Goal: Task Accomplishment & Management: Manage account settings

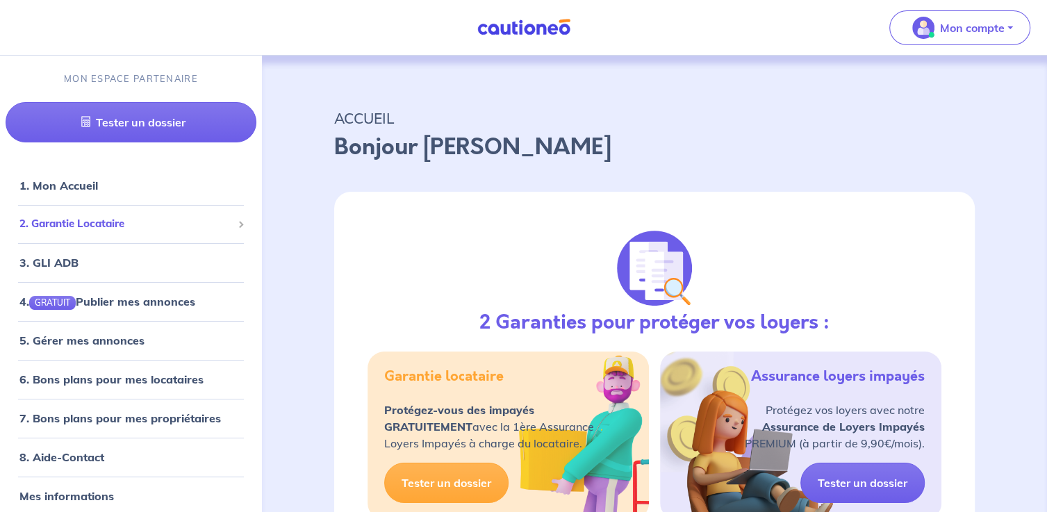
click at [73, 226] on span "2. Garantie Locataire" at bounding box center [125, 224] width 213 height 16
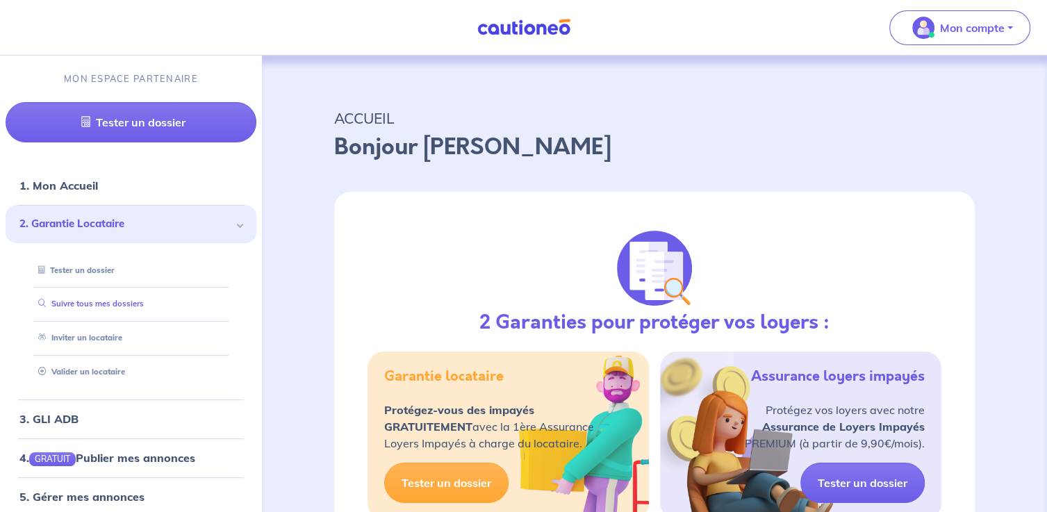
click at [137, 302] on link "Suivre tous mes dossiers" at bounding box center [88, 304] width 111 height 10
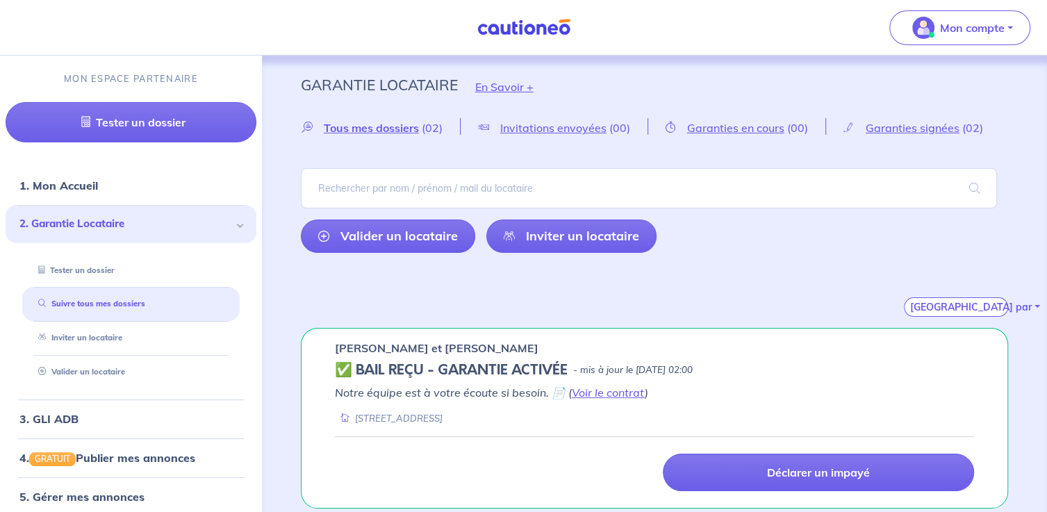
scroll to position [197, 0]
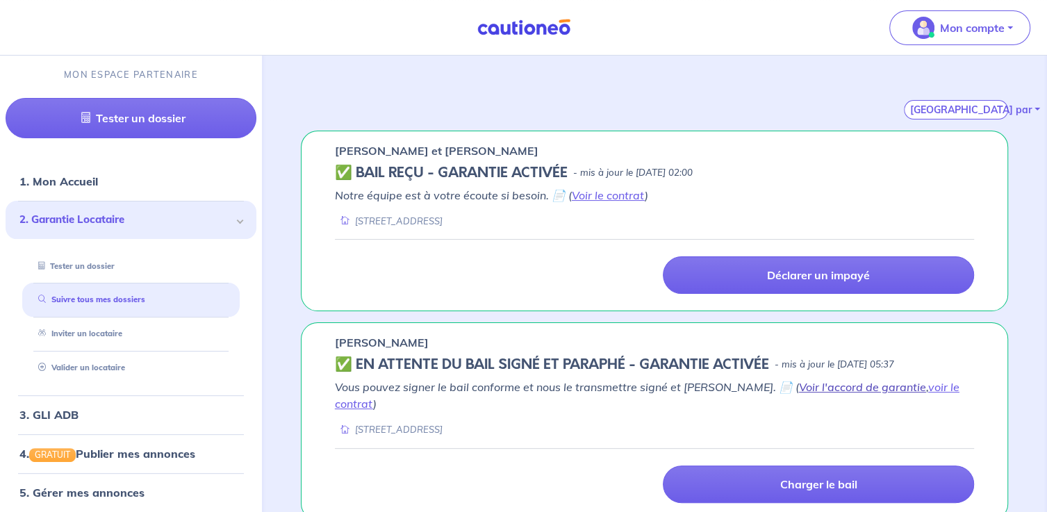
click at [847, 386] on link "Voir l'accord de garantie" at bounding box center [862, 387] width 127 height 14
click at [88, 335] on link "Inviter un locataire" at bounding box center [77, 334] width 88 height 10
select select "FR"
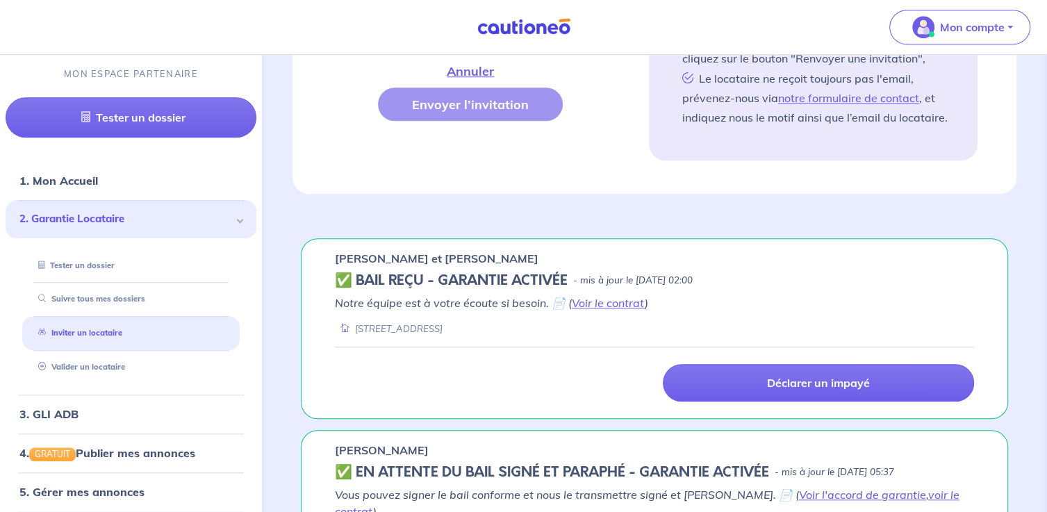
scroll to position [977, 0]
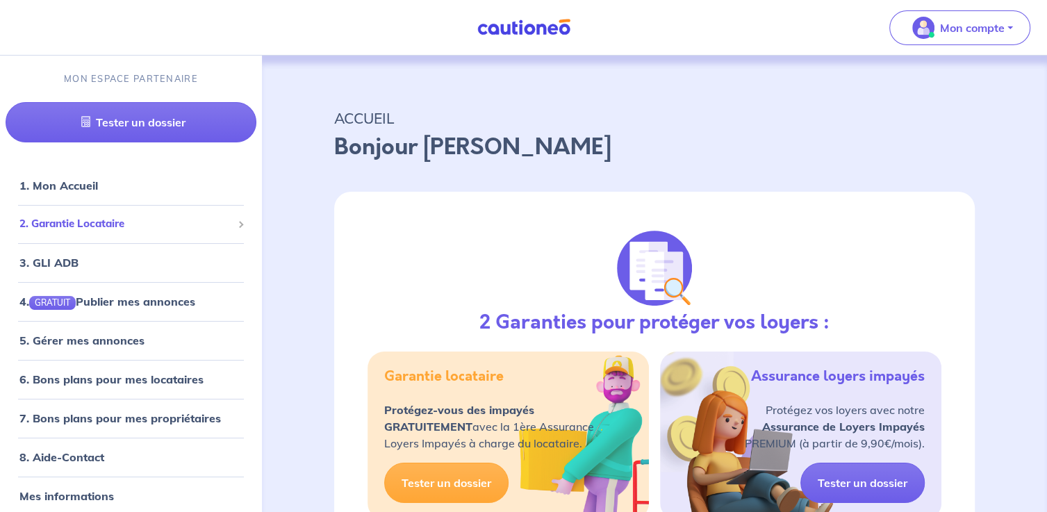
click at [118, 221] on span "2. Garantie Locataire" at bounding box center [125, 224] width 213 height 16
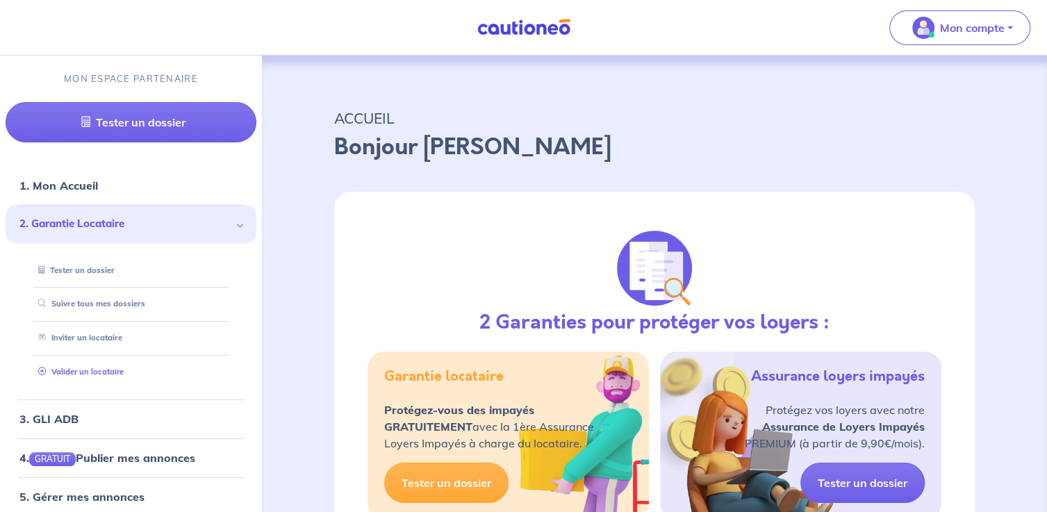
click at [106, 370] on link "Valider un locataire" at bounding box center [78, 372] width 91 height 10
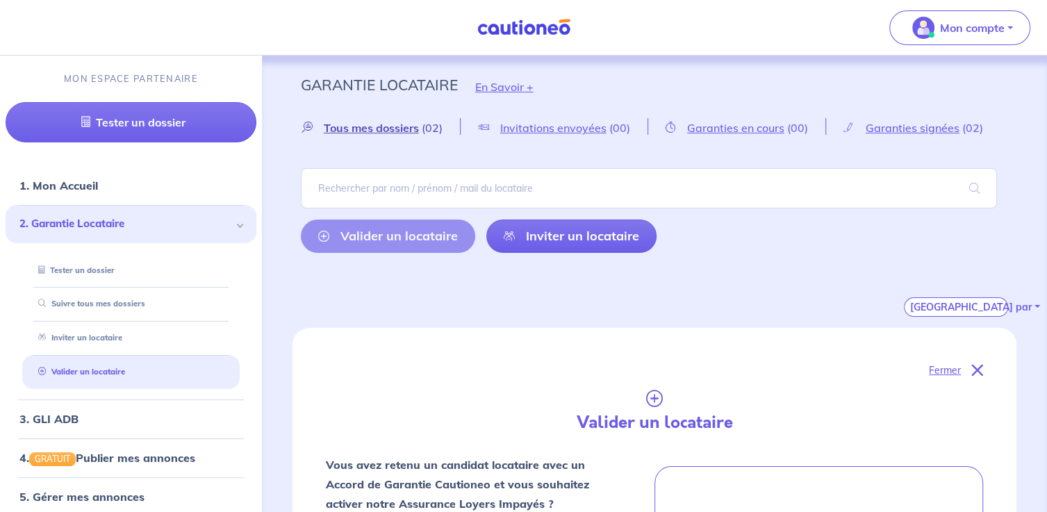
click at [396, 129] on span "Tous mes dossiers" at bounding box center [371, 128] width 95 height 14
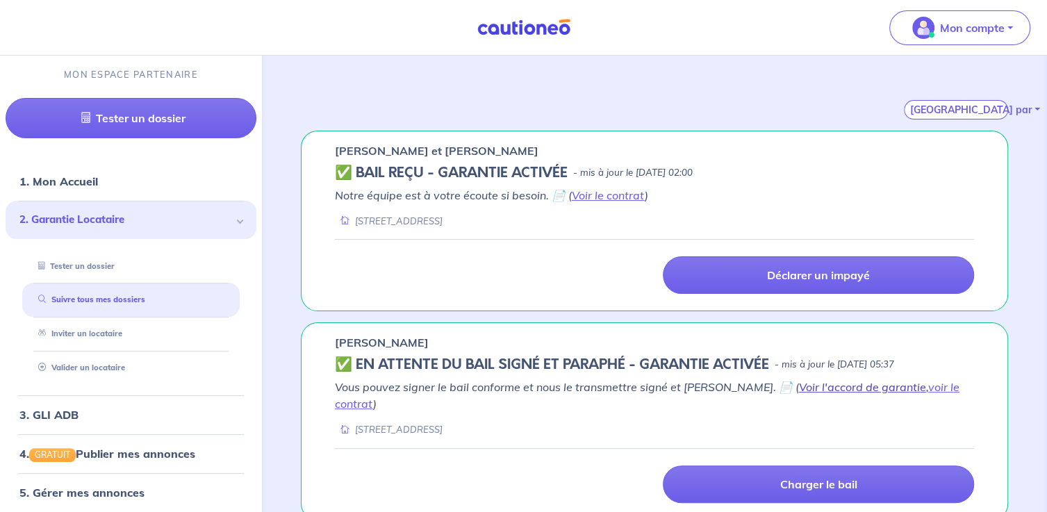
click at [826, 385] on link "Voir l'accord de garantie" at bounding box center [862, 387] width 127 height 14
click at [908, 389] on link "voir le contrat" at bounding box center [647, 395] width 625 height 31
